Goal: Transaction & Acquisition: Purchase product/service

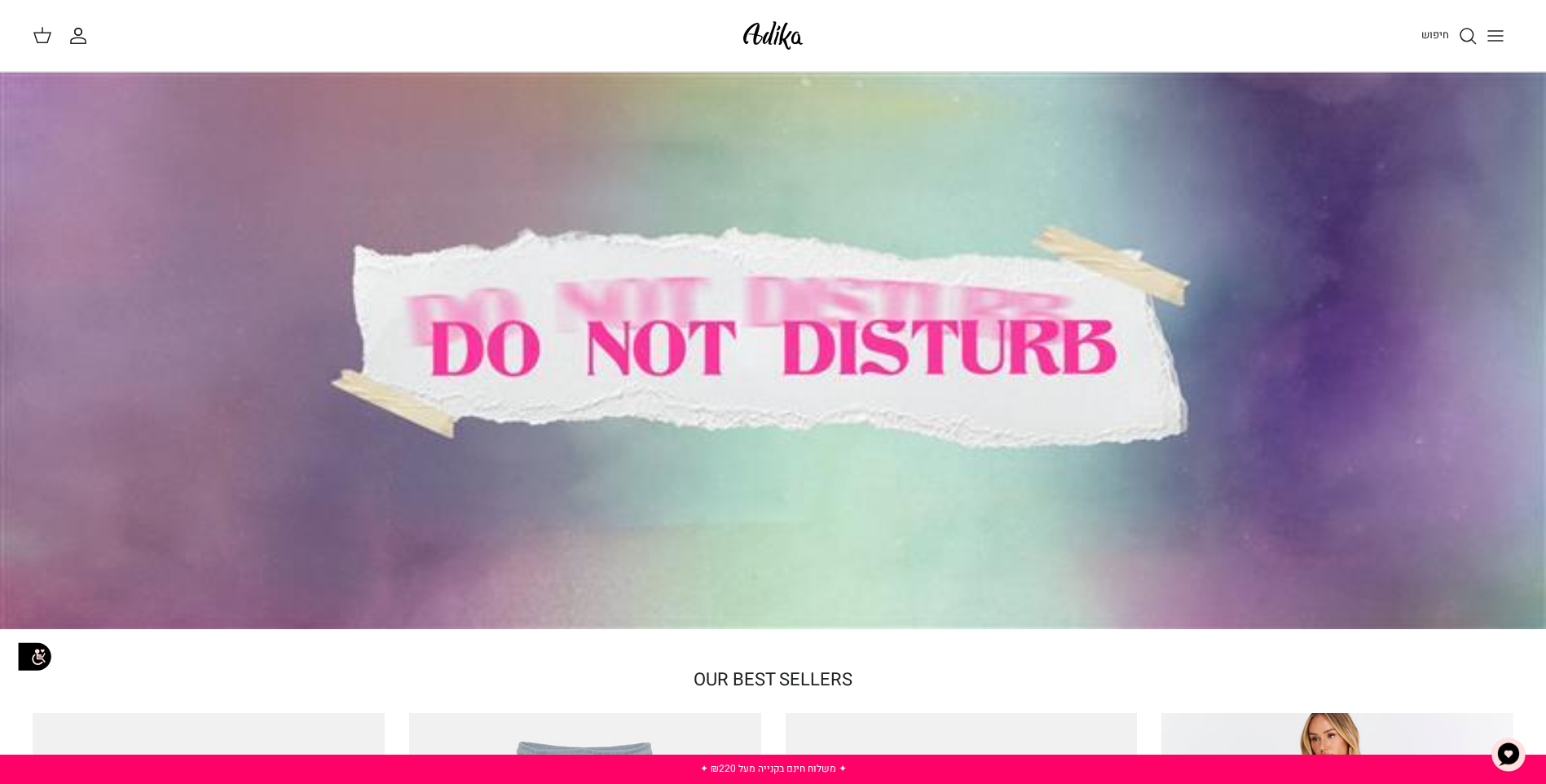
click at [1490, 32] on icon "Toggle menu" at bounding box center [1495, 35] width 20 height 20
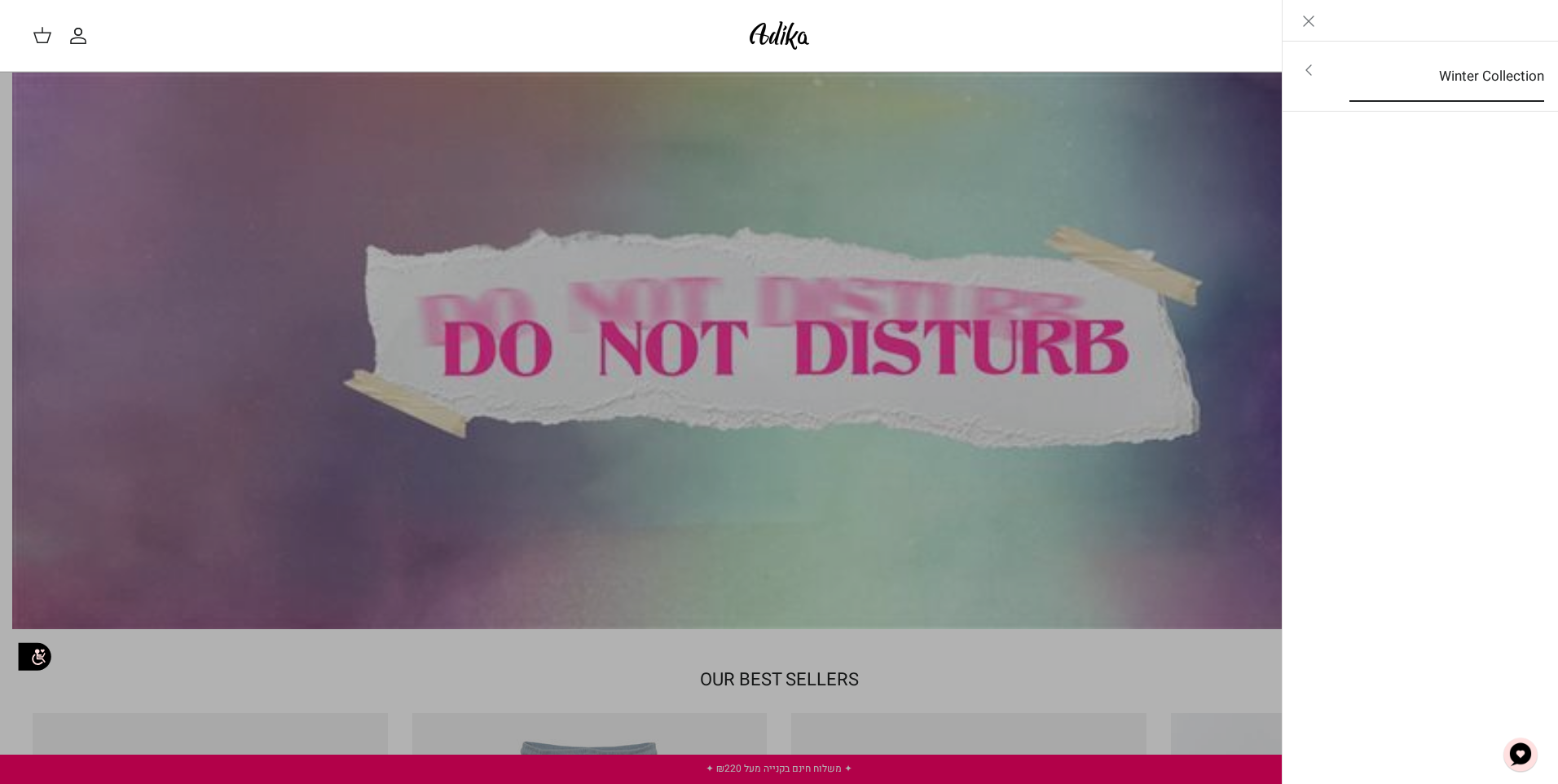
click at [1349, 62] on link "Winter Collection" at bounding box center [1447, 77] width 224 height 51
click at [1526, 67] on link "לכל הפריטים" at bounding box center [1421, 72] width 260 height 40
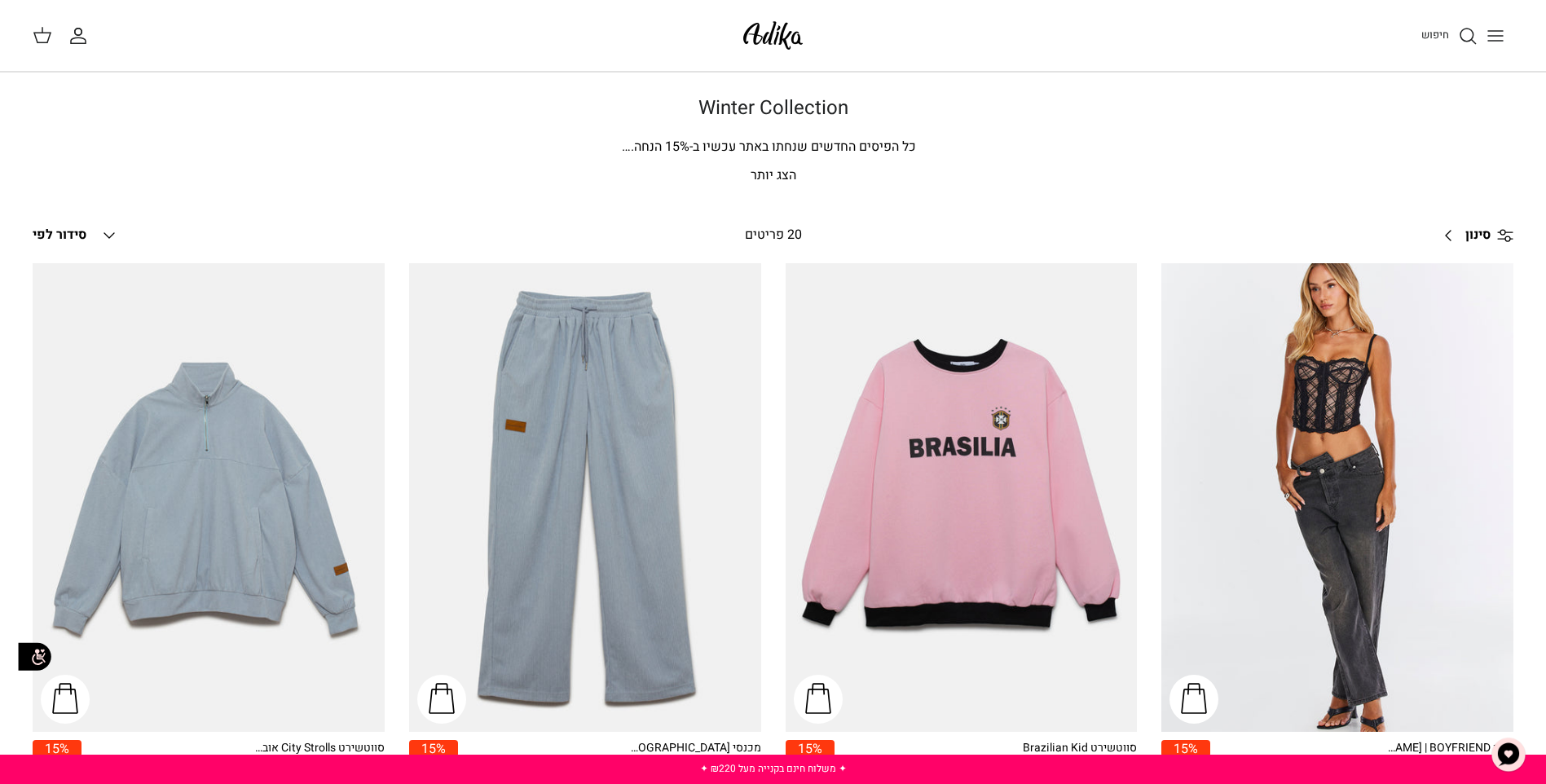
click at [771, 176] on p "הצג יותר" at bounding box center [774, 176] width 1141 height 22
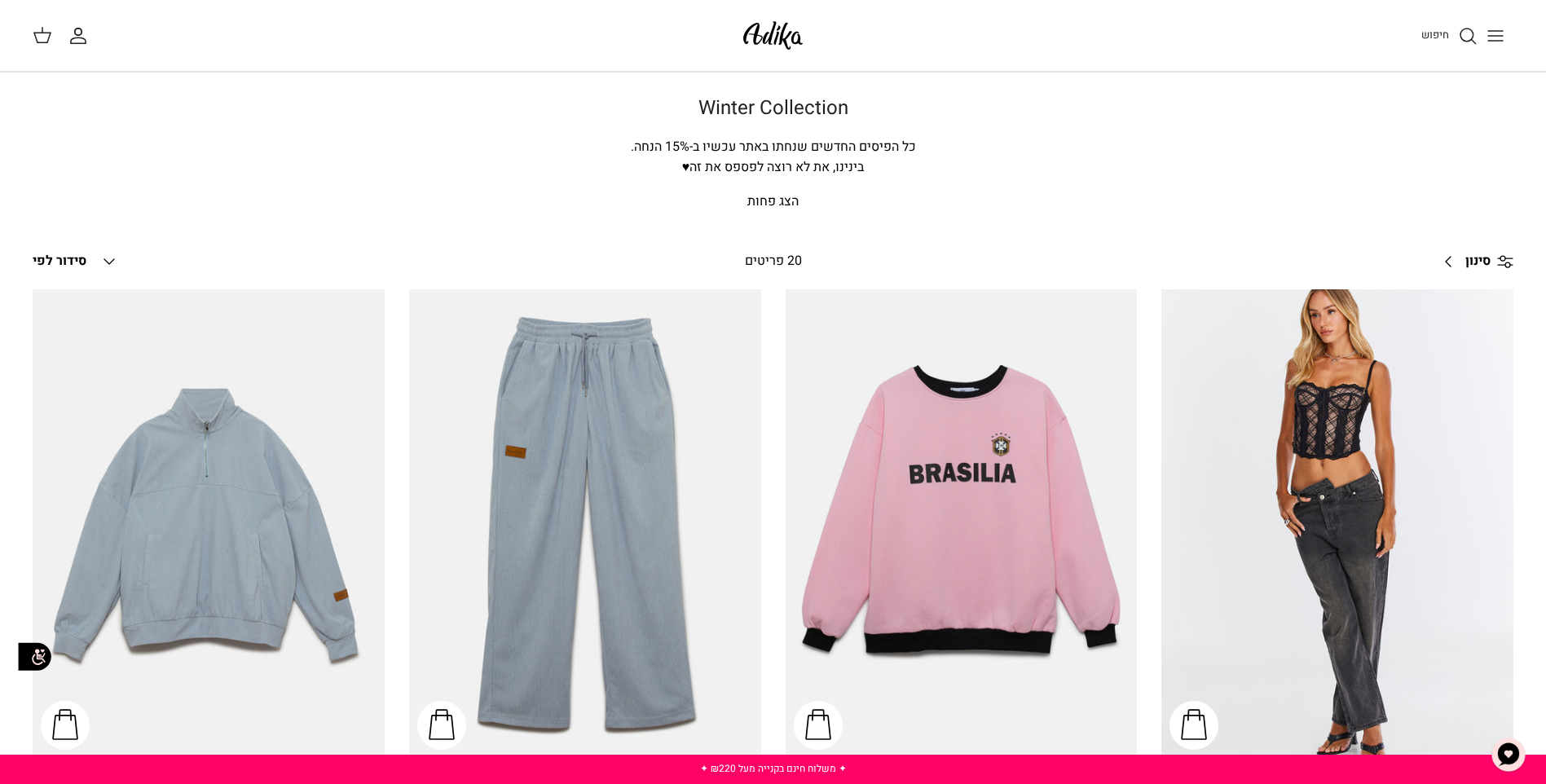
click at [1498, 45] on icon "Toggle menu" at bounding box center [1495, 35] width 20 height 20
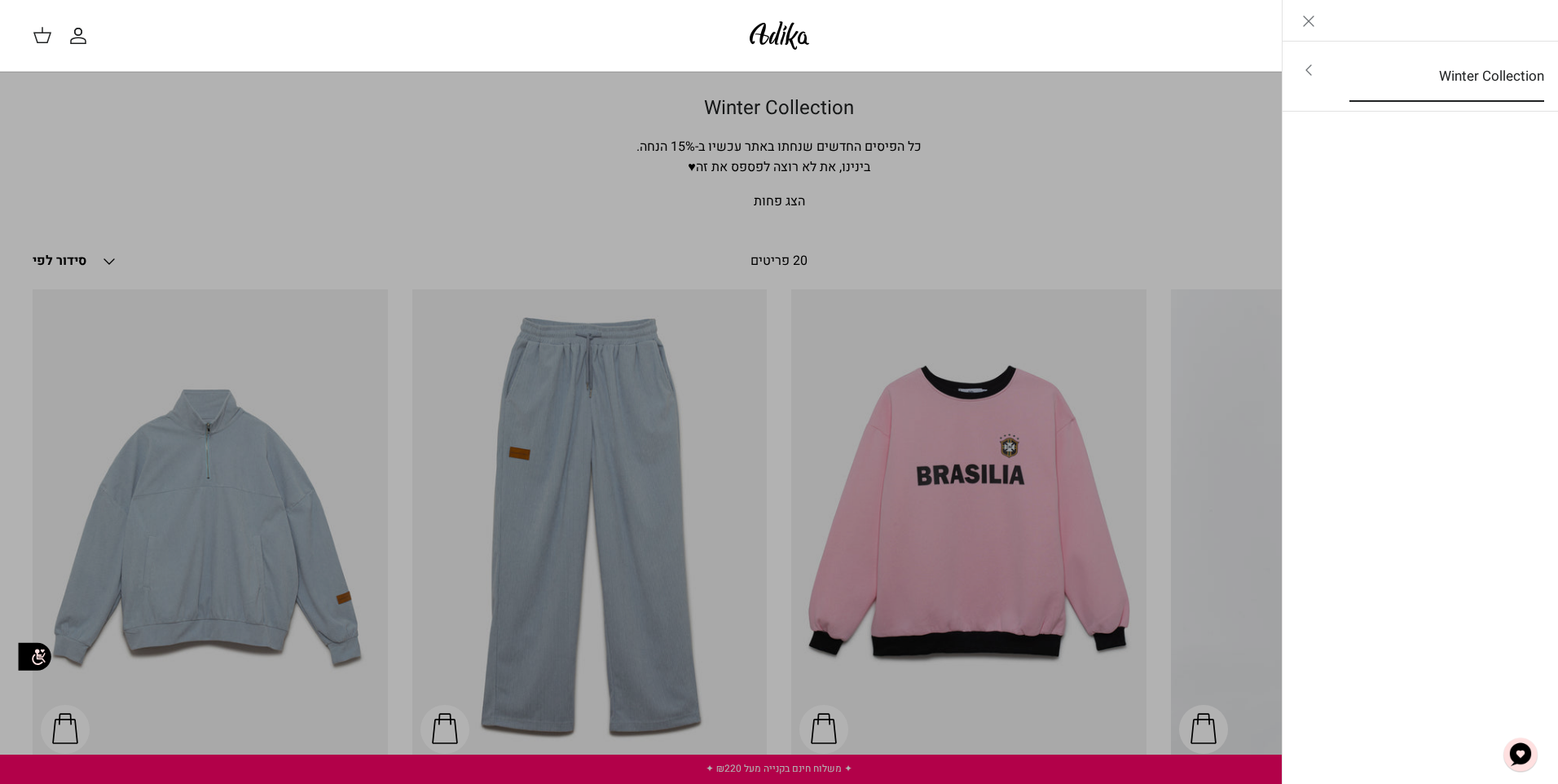
click at [1507, 88] on link "Winter Collection" at bounding box center [1447, 77] width 224 height 51
click at [1507, 88] on link "לכל הפריטים" at bounding box center [1421, 72] width 260 height 40
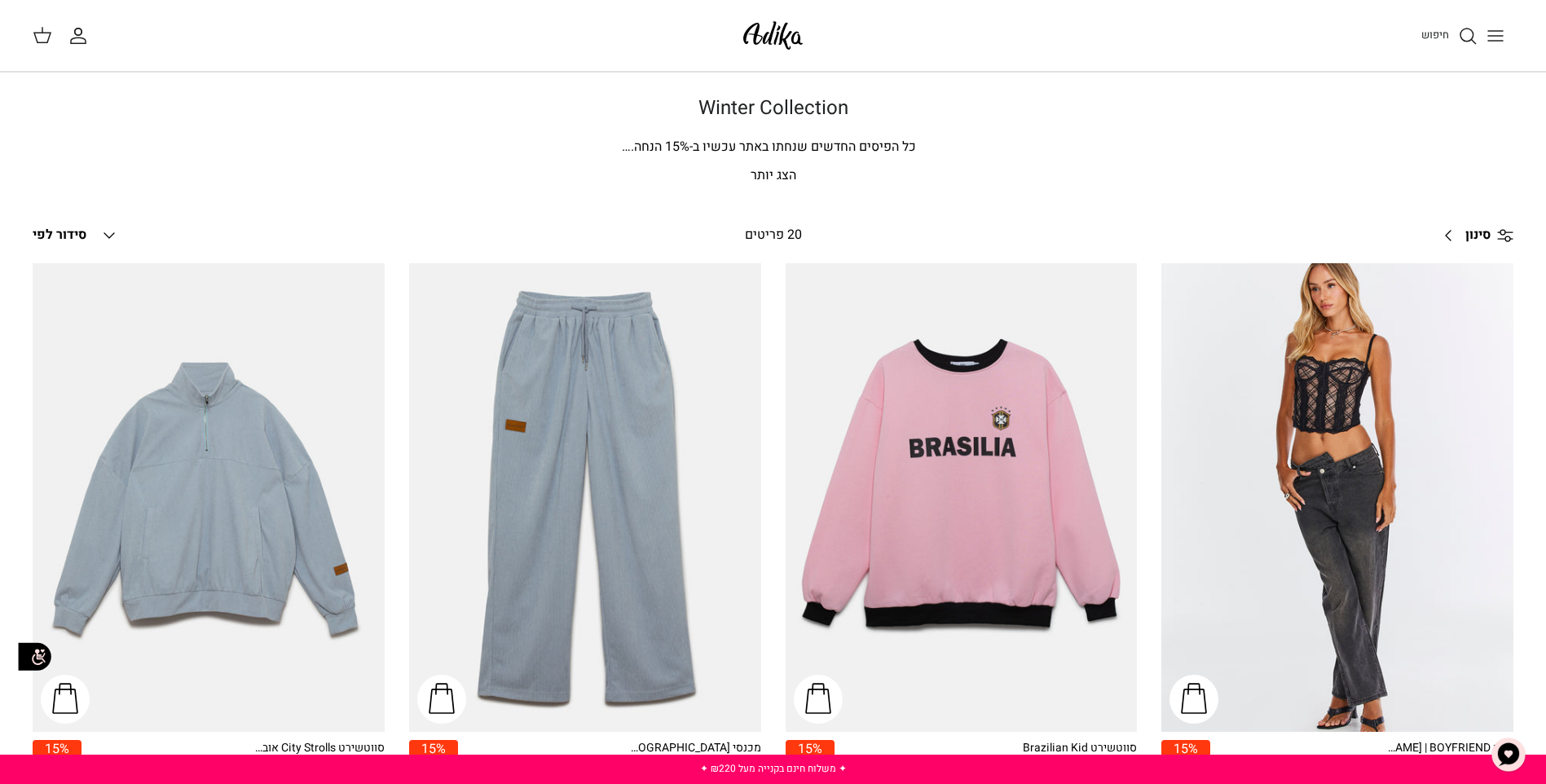
click at [722, 143] on span "כל הפיסים החדשים שנחתו באתר עכשיו ב-" at bounding box center [802, 146] width 227 height 20
click at [75, 232] on span "סידור לפי" at bounding box center [59, 234] width 53 height 20
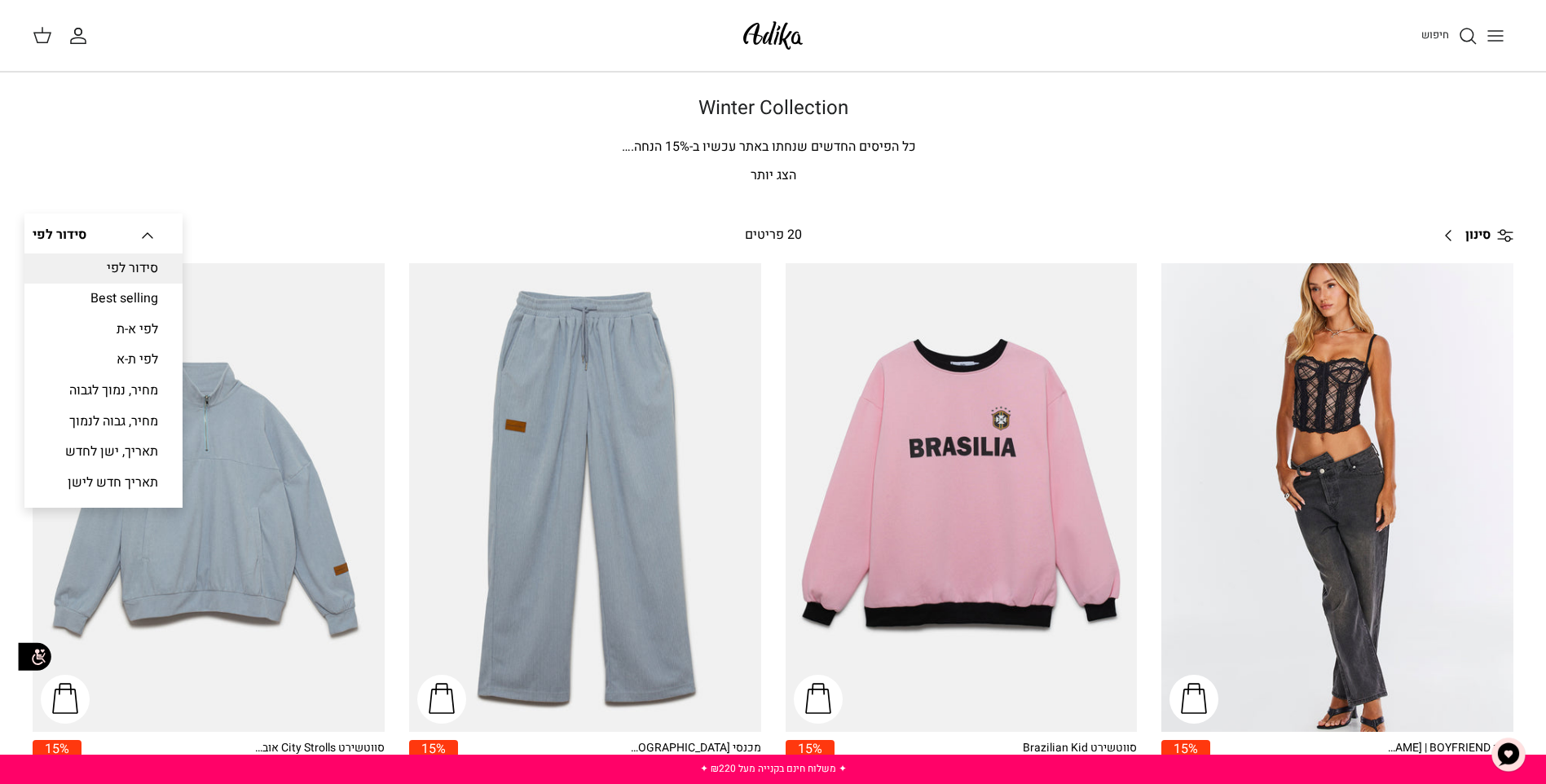
click at [75, 232] on span "סידור לפי" at bounding box center [59, 234] width 53 height 20
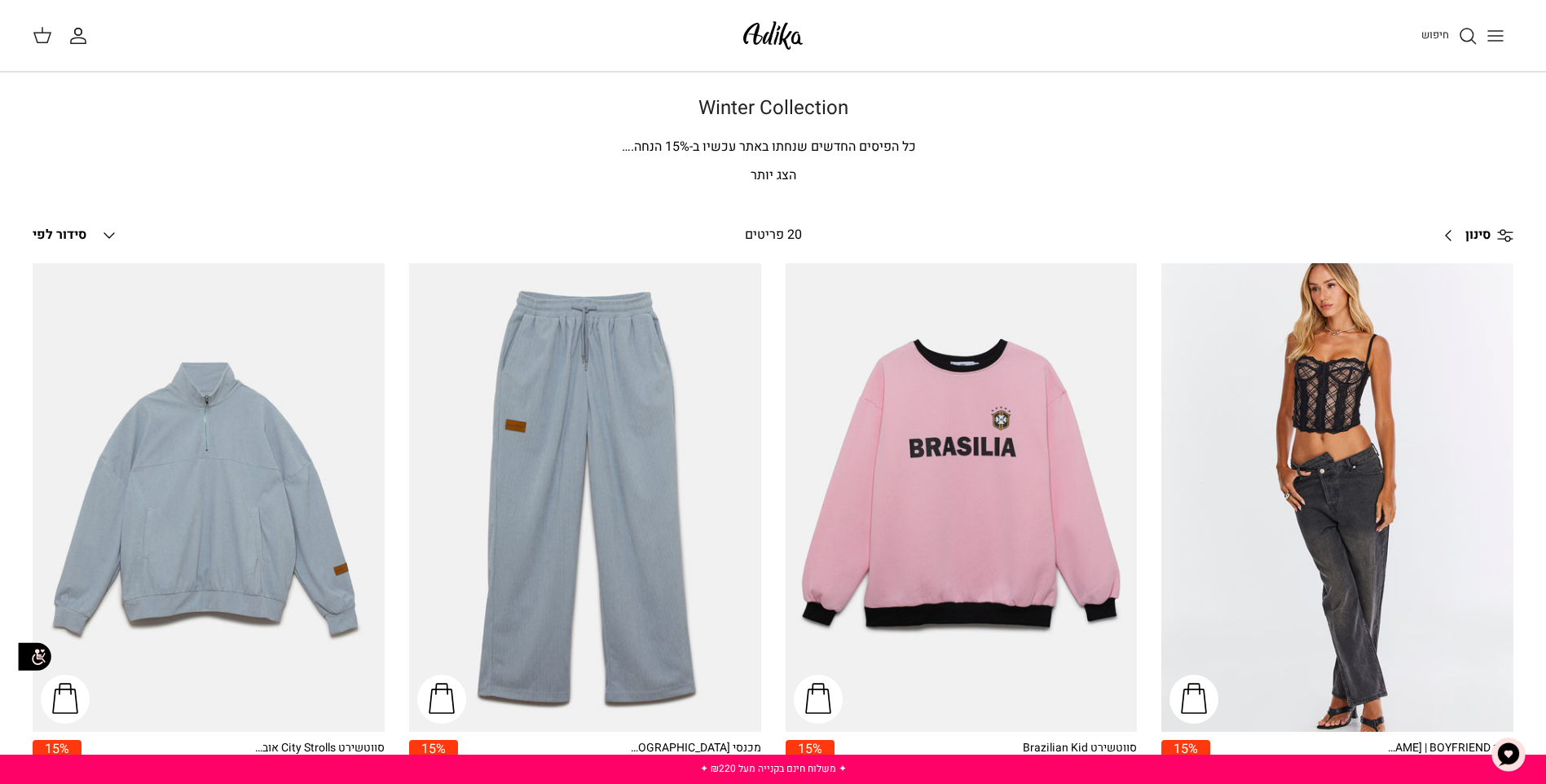
click at [1491, 28] on icon "Toggle menu" at bounding box center [1495, 35] width 20 height 20
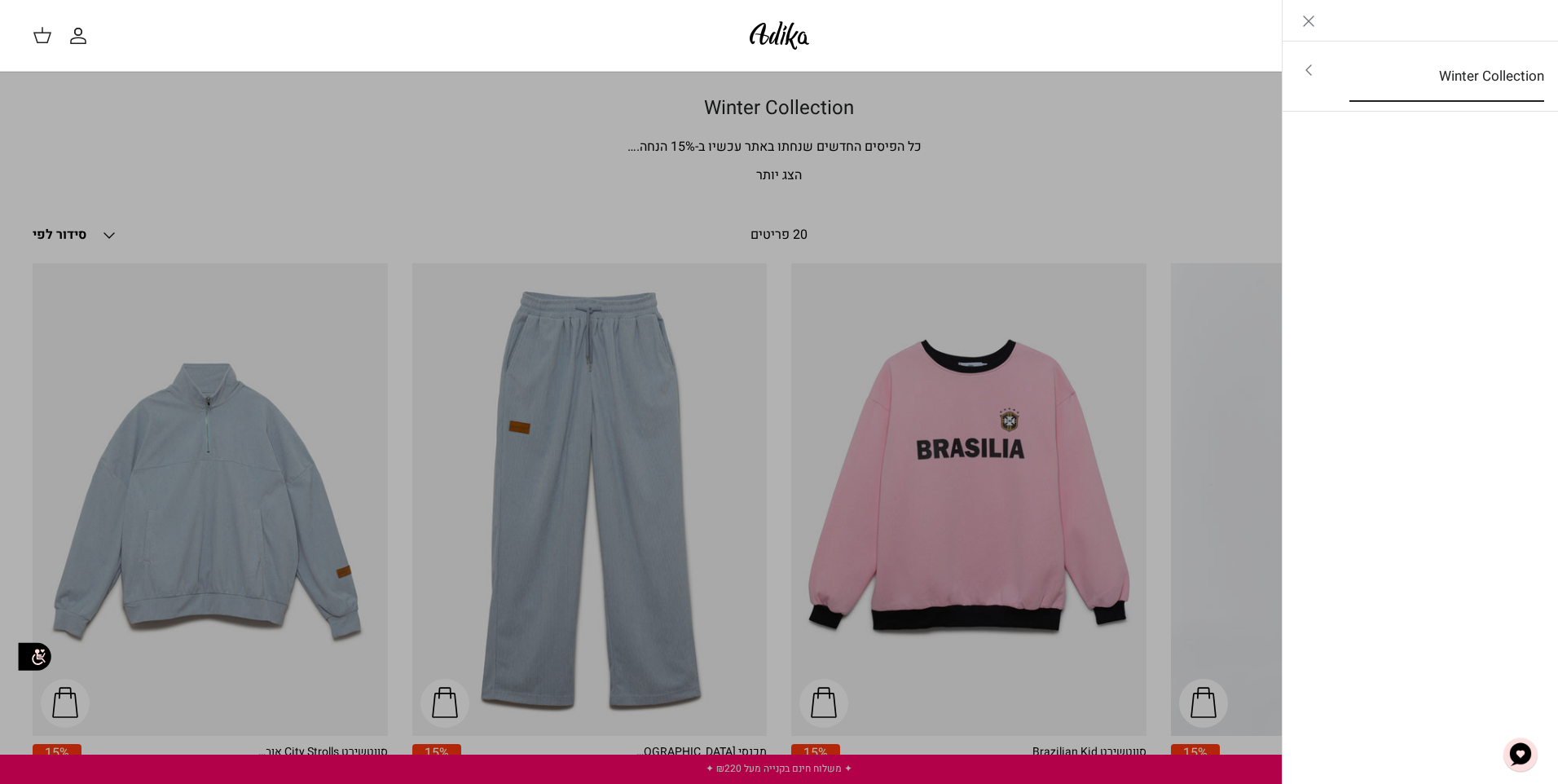
click at [1488, 86] on link "Winter Collection" at bounding box center [1447, 77] width 224 height 51
click at [1491, 66] on link "לכל הפריטים" at bounding box center [1421, 72] width 260 height 40
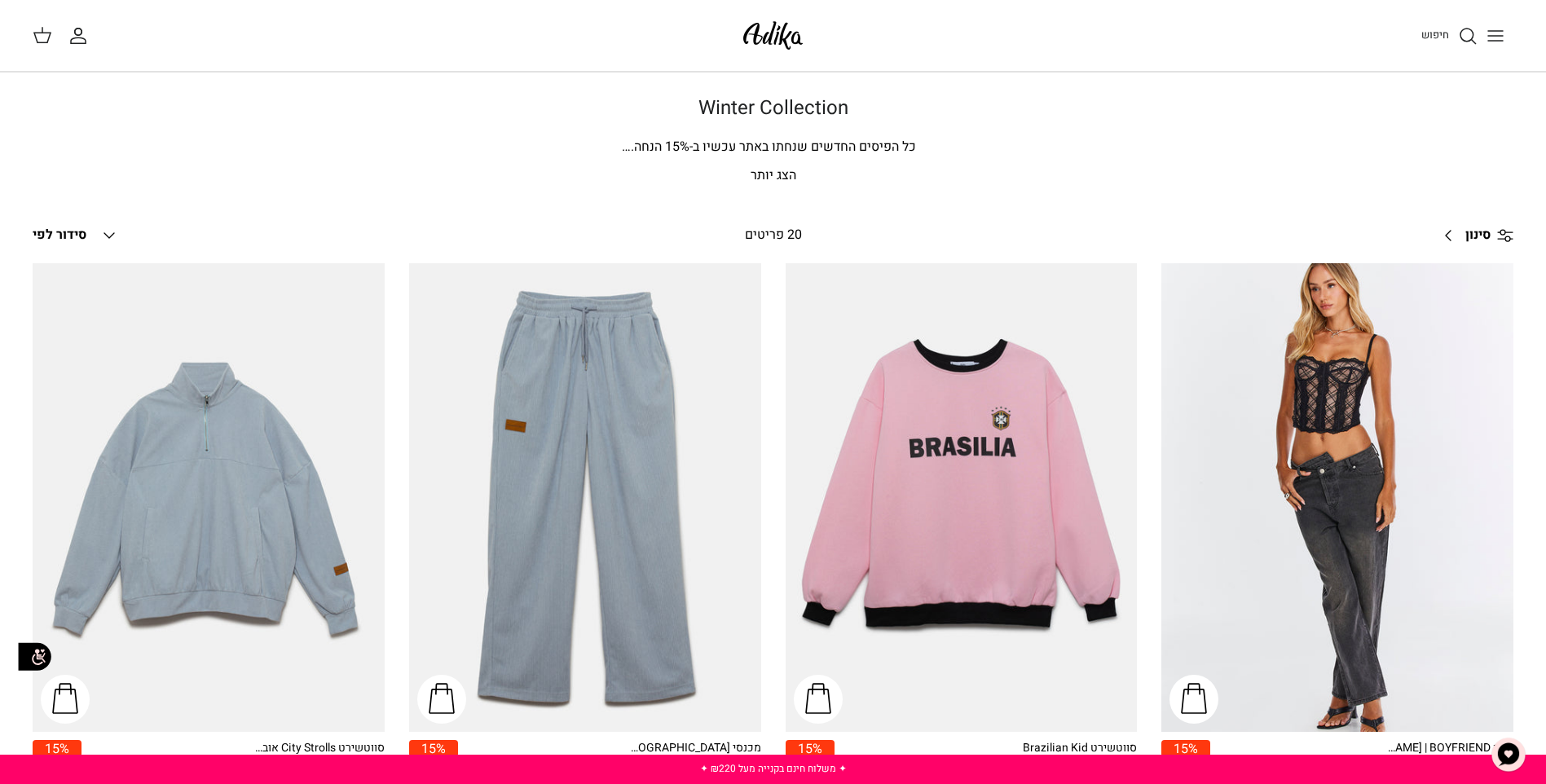
click at [1500, 31] on line "Toggle menu" at bounding box center [1495, 31] width 15 height 0
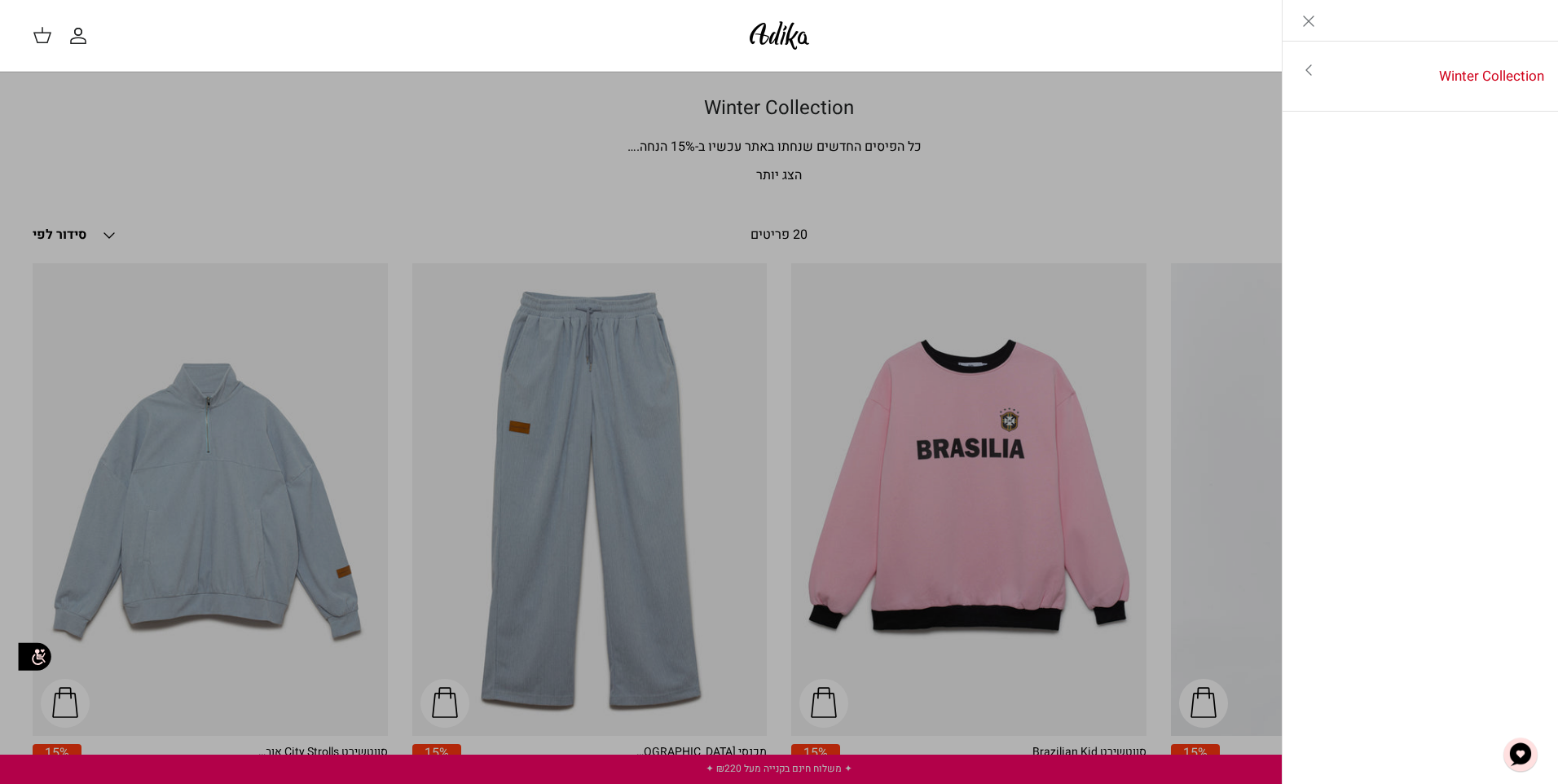
click at [1312, 19] on icon "Close" at bounding box center [1309, 21] width 20 height 20
